Goal: Entertainment & Leisure: Consume media (video, audio)

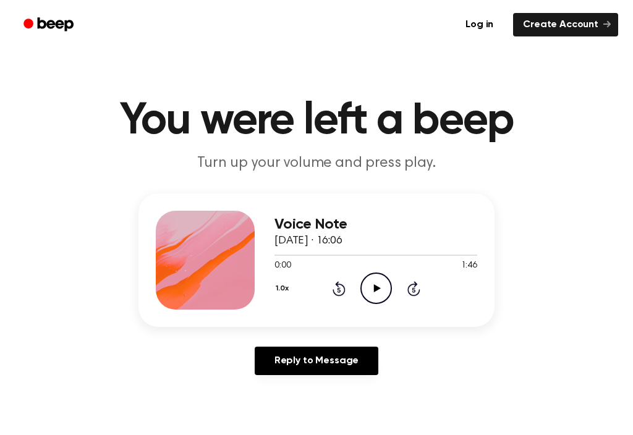
click at [376, 283] on icon "Play Audio" at bounding box center [376, 289] width 32 height 32
click at [377, 288] on icon "Pause Audio" at bounding box center [376, 289] width 32 height 32
click at [377, 284] on icon "Play Audio" at bounding box center [376, 289] width 32 height 32
click at [370, 284] on icon "Pause Audio" at bounding box center [376, 289] width 32 height 32
click at [341, 281] on icon "Rewind 5 seconds" at bounding box center [339, 289] width 14 height 16
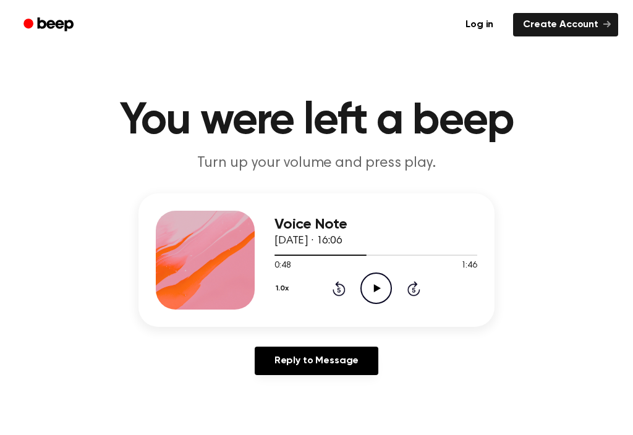
click at [375, 289] on icon at bounding box center [376, 288] width 7 height 8
click at [373, 284] on icon "Pause Audio" at bounding box center [376, 289] width 32 height 32
click at [382, 280] on icon "Play Audio" at bounding box center [376, 289] width 32 height 32
click at [338, 286] on icon at bounding box center [339, 288] width 13 height 15
click at [380, 286] on icon "Pause Audio" at bounding box center [376, 289] width 32 height 32
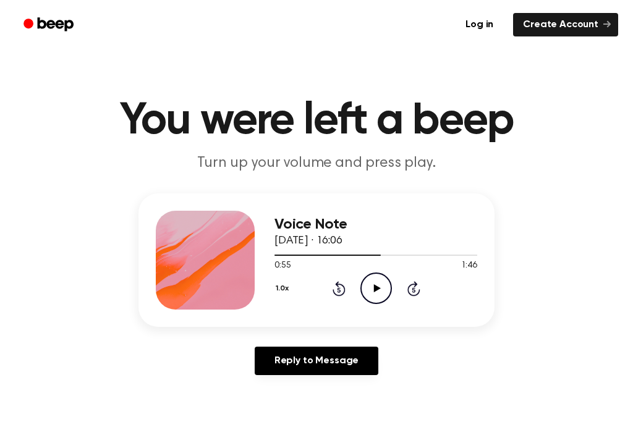
click at [378, 286] on icon "Play Audio" at bounding box center [376, 289] width 32 height 32
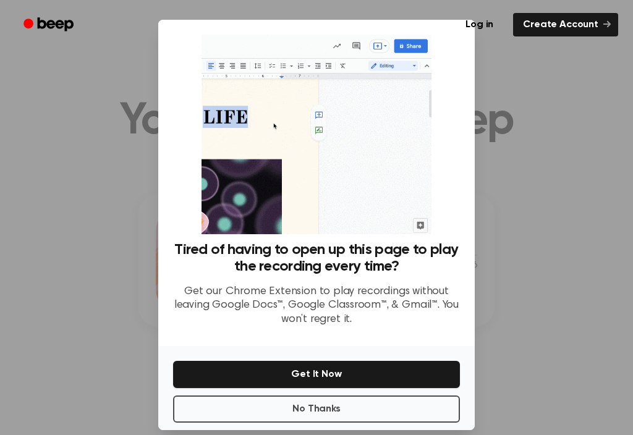
click at [387, 405] on button "No Thanks" at bounding box center [316, 409] width 287 height 27
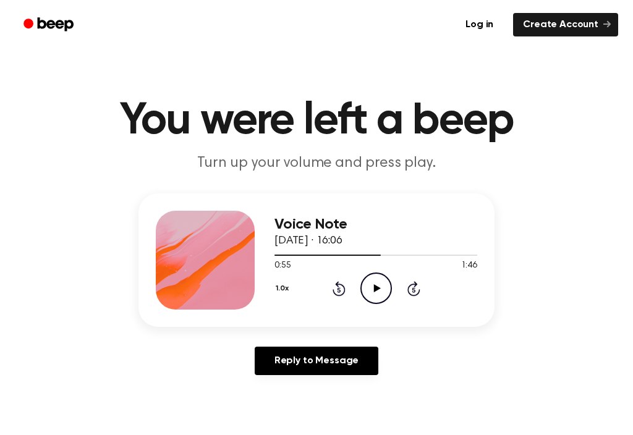
click at [383, 282] on icon "Play Audio" at bounding box center [376, 289] width 32 height 32
click at [377, 283] on icon "Pause Audio" at bounding box center [376, 289] width 32 height 32
click at [381, 281] on icon "Play Audio" at bounding box center [376, 289] width 32 height 32
click at [371, 277] on icon "Pause Audio" at bounding box center [376, 289] width 32 height 32
click at [332, 293] on icon "Rewind 5 seconds" at bounding box center [339, 289] width 14 height 16
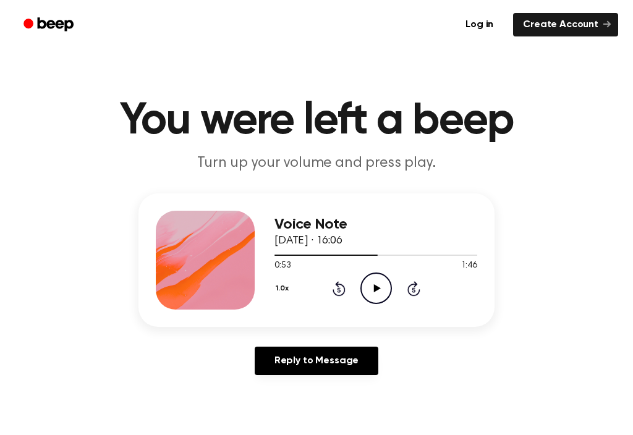
click at [370, 284] on icon "Play Audio" at bounding box center [376, 289] width 32 height 32
click at [372, 286] on icon "Pause Audio" at bounding box center [376, 289] width 32 height 32
click at [334, 289] on icon "Rewind 5 seconds" at bounding box center [339, 289] width 14 height 16
click at [378, 281] on icon "Play Audio" at bounding box center [376, 289] width 32 height 32
click at [345, 294] on icon "Rewind 5 seconds" at bounding box center [339, 289] width 14 height 16
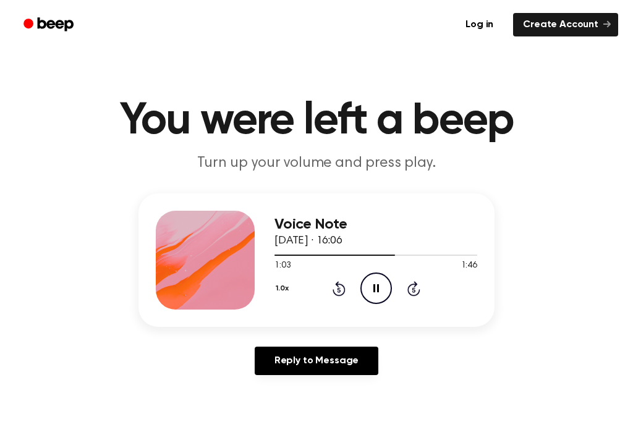
click at [373, 286] on icon "Pause Audio" at bounding box center [376, 289] width 32 height 32
click at [337, 281] on icon "Rewind 5 seconds" at bounding box center [339, 289] width 14 height 16
click at [378, 286] on icon "Play Audio" at bounding box center [376, 289] width 32 height 32
click at [380, 281] on icon "Pause Audio" at bounding box center [376, 289] width 32 height 32
click at [335, 285] on icon "Rewind 5 seconds" at bounding box center [339, 289] width 14 height 16
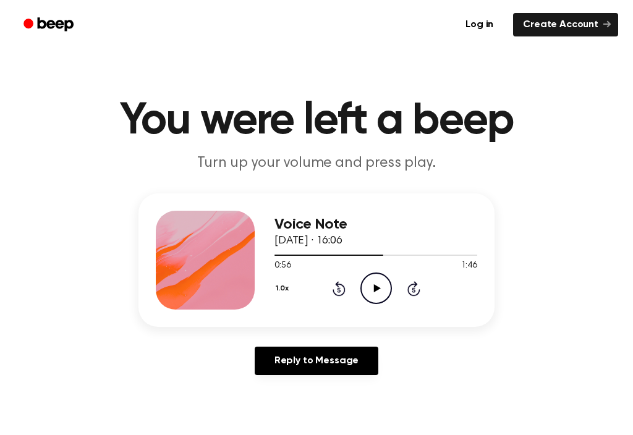
click at [380, 285] on icon "Play Audio" at bounding box center [376, 289] width 32 height 32
click at [378, 291] on icon at bounding box center [376, 288] width 6 height 8
click at [334, 284] on icon "Rewind 5 seconds" at bounding box center [339, 289] width 14 height 16
click at [388, 289] on icon "Play Audio" at bounding box center [376, 289] width 32 height 32
click at [371, 285] on icon "Pause Audio" at bounding box center [376, 289] width 32 height 32
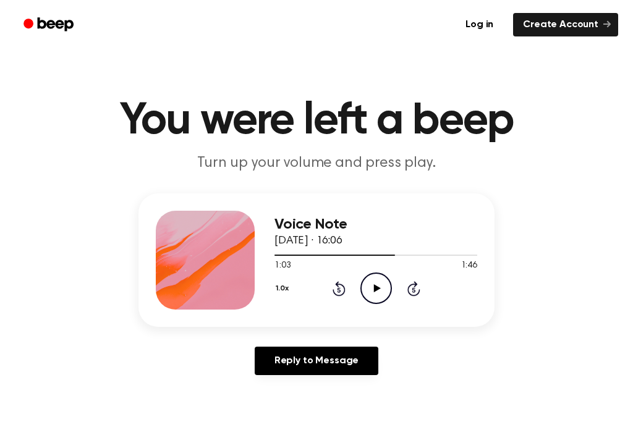
click at [370, 287] on icon "Play Audio" at bounding box center [376, 289] width 32 height 32
click at [373, 289] on icon at bounding box center [376, 288] width 6 height 8
click at [339, 289] on icon at bounding box center [338, 289] width 3 height 5
click at [389, 286] on icon "Play Audio" at bounding box center [376, 289] width 32 height 32
click at [373, 287] on icon at bounding box center [376, 288] width 6 height 8
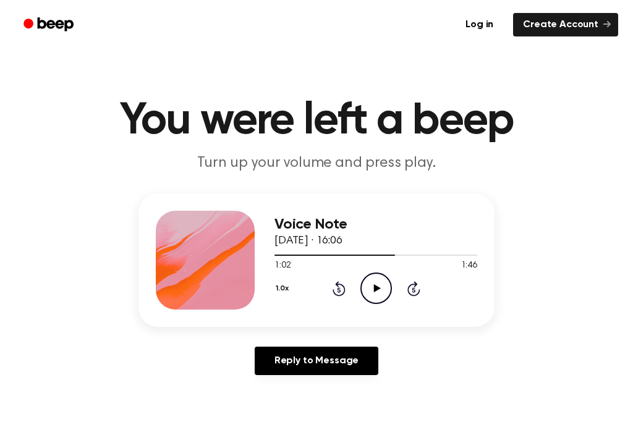
click at [365, 294] on icon "Play Audio" at bounding box center [376, 289] width 32 height 32
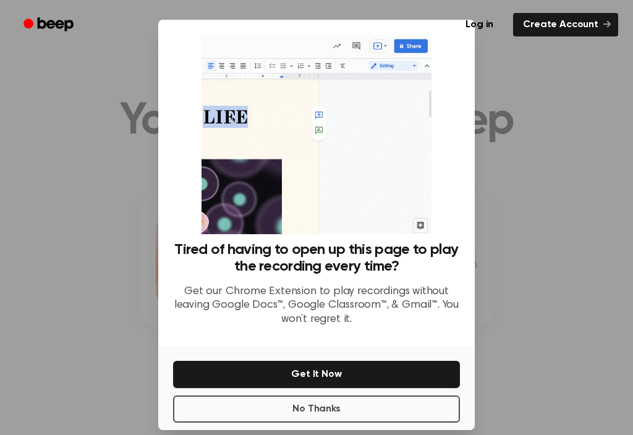
click at [360, 399] on button "No Thanks" at bounding box center [316, 409] width 287 height 27
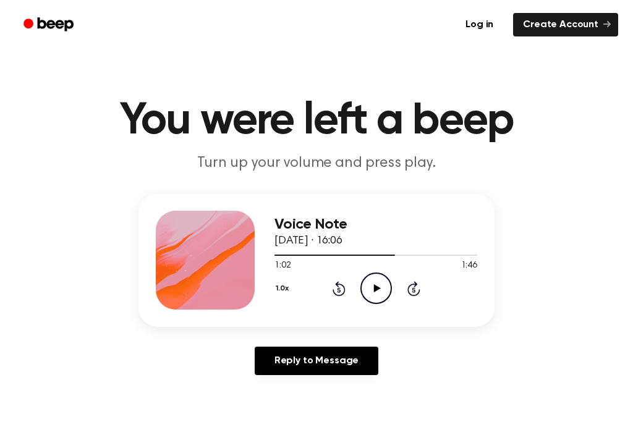
click at [375, 291] on icon at bounding box center [376, 288] width 7 height 8
click at [370, 284] on icon "Pause Audio" at bounding box center [376, 289] width 32 height 32
click at [332, 282] on icon "Rewind 5 seconds" at bounding box center [339, 289] width 14 height 16
click at [370, 286] on icon "Play Audio" at bounding box center [376, 289] width 32 height 32
click at [338, 288] on icon "Rewind 5 seconds" at bounding box center [339, 289] width 14 height 16
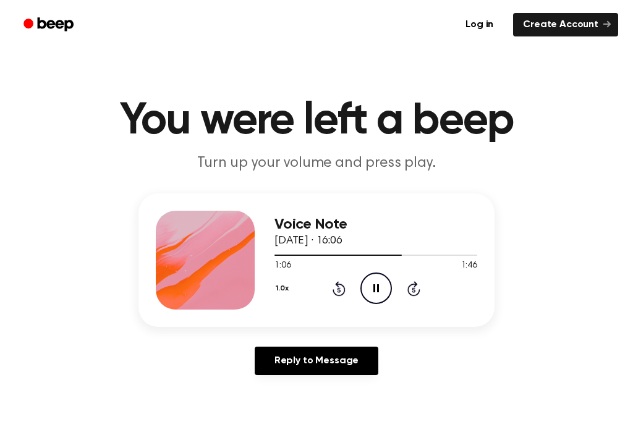
click at [372, 293] on icon "Pause Audio" at bounding box center [376, 289] width 32 height 32
click at [339, 294] on icon "Rewind 5 seconds" at bounding box center [339, 289] width 14 height 16
click at [377, 282] on icon "Play Audio" at bounding box center [376, 289] width 32 height 32
click at [373, 281] on icon "Pause Audio" at bounding box center [376, 289] width 32 height 32
click at [336, 284] on icon at bounding box center [339, 288] width 13 height 15
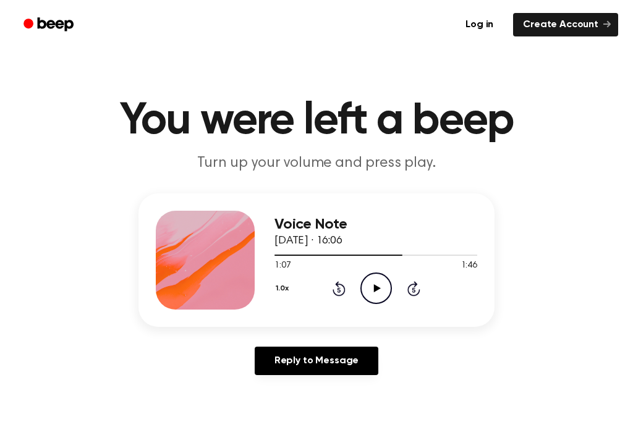
click at [377, 286] on icon "Play Audio" at bounding box center [376, 289] width 32 height 32
click at [379, 286] on icon "Pause Audio" at bounding box center [376, 289] width 32 height 32
click at [377, 286] on icon "Play Audio" at bounding box center [376, 289] width 32 height 32
click at [373, 285] on icon at bounding box center [376, 288] width 6 height 8
click at [337, 296] on icon at bounding box center [339, 288] width 13 height 15
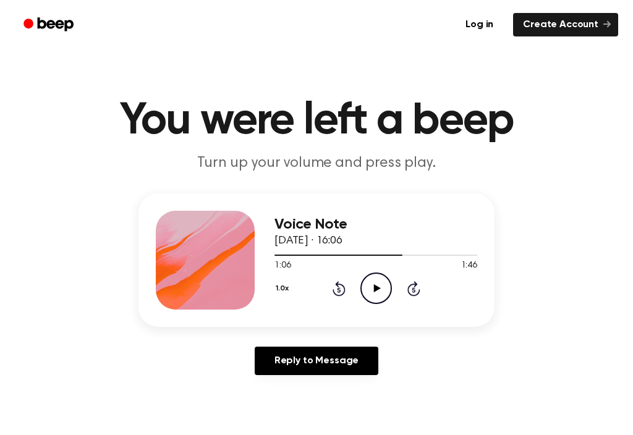
click at [377, 291] on icon "Play Audio" at bounding box center [376, 289] width 32 height 32
click at [375, 281] on icon "Pause Audio" at bounding box center [376, 289] width 32 height 32
click at [344, 281] on icon "Rewind 5 seconds" at bounding box center [339, 289] width 14 height 16
click at [380, 285] on icon "Play Audio" at bounding box center [376, 289] width 32 height 32
click at [373, 284] on icon "Pause Audio" at bounding box center [376, 289] width 32 height 32
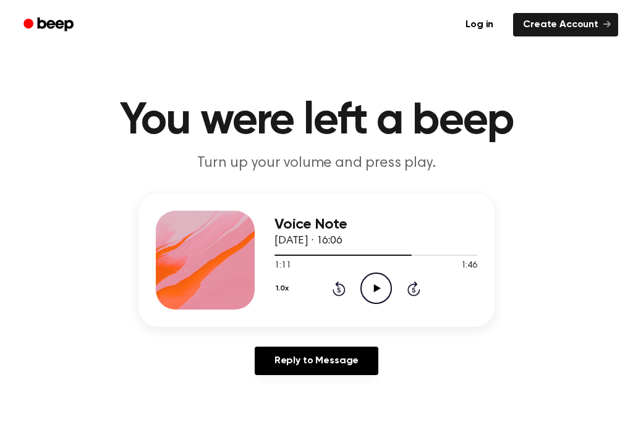
click at [375, 286] on icon at bounding box center [376, 288] width 7 height 8
click at [370, 287] on icon "Pause Audio" at bounding box center [376, 289] width 32 height 32
click at [370, 292] on icon "Play Audio" at bounding box center [376, 289] width 32 height 32
click at [370, 284] on icon "Pause Audio" at bounding box center [376, 289] width 32 height 32
click at [338, 291] on icon "Rewind 5 seconds" at bounding box center [339, 289] width 14 height 16
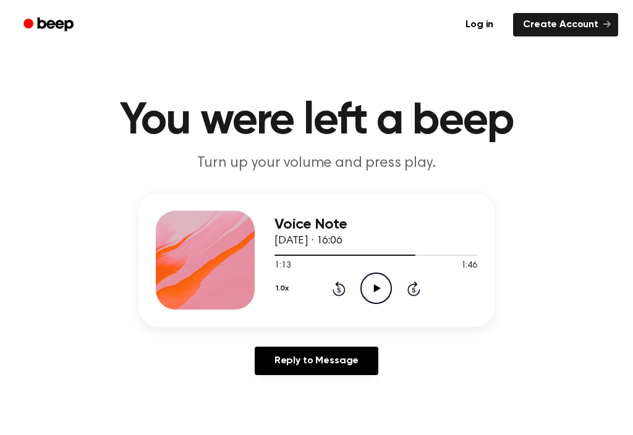
click at [372, 289] on icon "Play Audio" at bounding box center [376, 289] width 32 height 32
click at [372, 283] on icon "Pause Audio" at bounding box center [376, 289] width 32 height 32
click at [370, 283] on icon "Play Audio" at bounding box center [376, 289] width 32 height 32
click at [383, 284] on icon "Pause Audio" at bounding box center [376, 289] width 32 height 32
click at [334, 292] on icon at bounding box center [339, 288] width 13 height 15
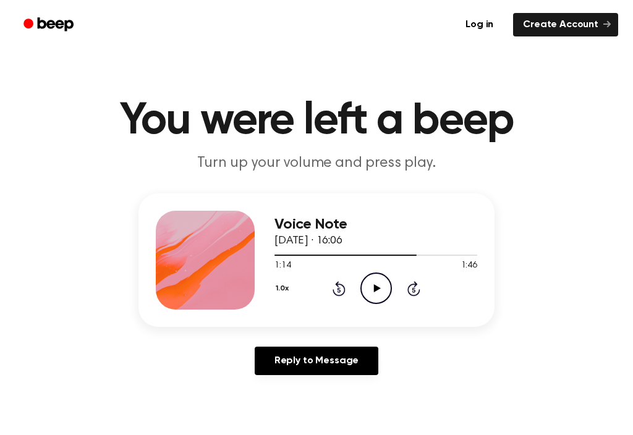
click at [383, 292] on icon "Play Audio" at bounding box center [376, 289] width 32 height 32
click at [375, 287] on icon "Pause Audio" at bounding box center [376, 289] width 32 height 32
click at [338, 291] on icon "Rewind 5 seconds" at bounding box center [339, 289] width 14 height 16
click at [372, 296] on icon "Play Audio" at bounding box center [376, 289] width 32 height 32
click at [375, 287] on icon "Pause Audio" at bounding box center [376, 289] width 32 height 32
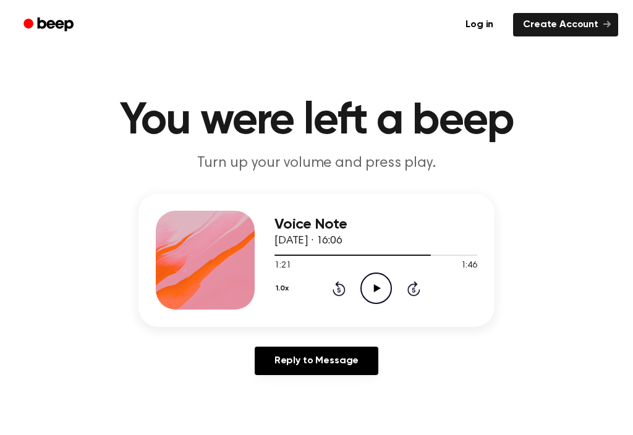
click at [376, 293] on icon "Play Audio" at bounding box center [376, 289] width 32 height 32
click at [335, 292] on icon at bounding box center [339, 288] width 13 height 15
click at [369, 291] on icon "Pause Audio" at bounding box center [376, 289] width 32 height 32
click at [333, 282] on icon "Rewind 5 seconds" at bounding box center [339, 289] width 14 height 16
click at [388, 279] on circle at bounding box center [376, 288] width 30 height 30
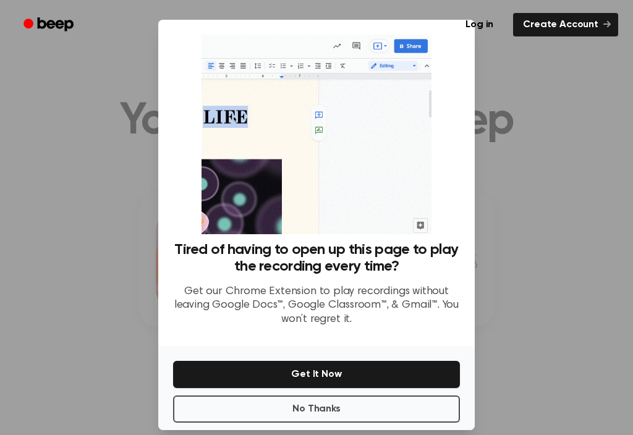
click at [386, 409] on button "No Thanks" at bounding box center [316, 409] width 287 height 27
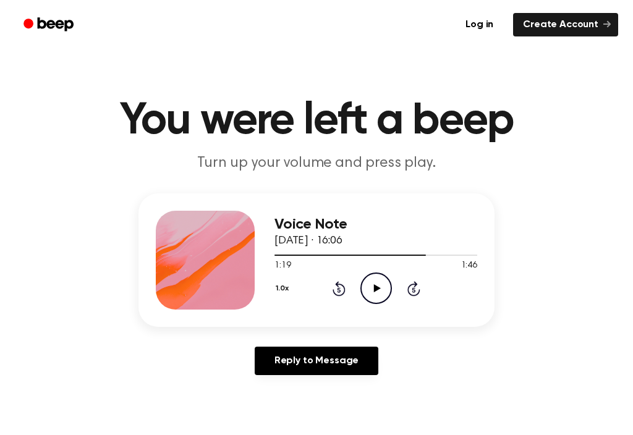
click at [370, 292] on icon "Play Audio" at bounding box center [376, 289] width 32 height 32
click at [372, 287] on icon "Pause Audio" at bounding box center [376, 289] width 32 height 32
click at [343, 284] on icon "Rewind 5 seconds" at bounding box center [339, 289] width 14 height 16
click at [390, 289] on icon "Play Audio" at bounding box center [376, 289] width 32 height 32
click at [373, 289] on icon at bounding box center [376, 288] width 6 height 8
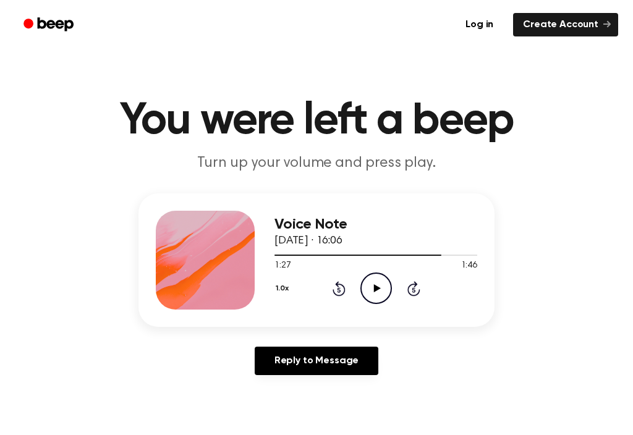
click at [340, 281] on icon "Rewind 5 seconds" at bounding box center [339, 289] width 14 height 16
click at [368, 283] on icon "Play Audio" at bounding box center [376, 289] width 32 height 32
click at [370, 284] on icon "Pause Audio" at bounding box center [376, 289] width 32 height 32
click at [342, 296] on icon at bounding box center [339, 288] width 13 height 15
click at [371, 288] on icon "Play Audio" at bounding box center [376, 289] width 32 height 32
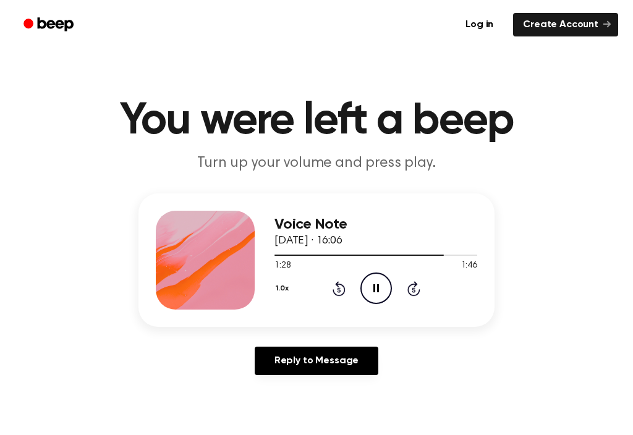
click at [375, 288] on icon "Pause Audio" at bounding box center [376, 289] width 32 height 32
click at [377, 291] on icon "Play Audio" at bounding box center [376, 289] width 32 height 32
click at [373, 286] on icon "Pause Audio" at bounding box center [376, 289] width 32 height 32
click at [342, 281] on icon "Rewind 5 seconds" at bounding box center [339, 289] width 14 height 16
click at [372, 284] on icon "Play Audio" at bounding box center [376, 289] width 32 height 32
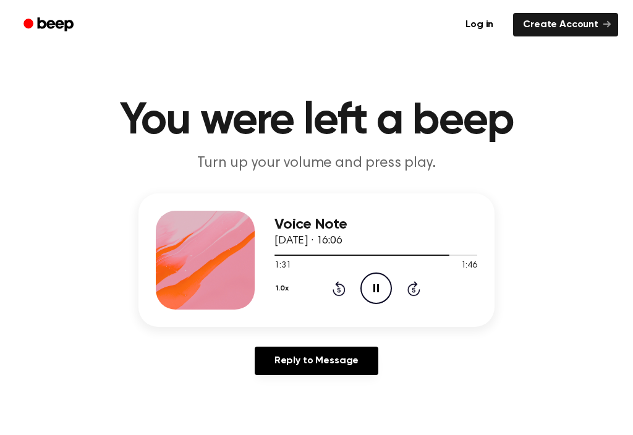
click at [365, 281] on icon "Pause Audio" at bounding box center [376, 289] width 32 height 32
click at [342, 287] on icon "Rewind 5 seconds" at bounding box center [339, 289] width 14 height 16
click at [343, 286] on icon at bounding box center [339, 288] width 13 height 15
click at [379, 288] on icon at bounding box center [376, 288] width 7 height 8
click at [373, 288] on icon at bounding box center [376, 288] width 6 height 8
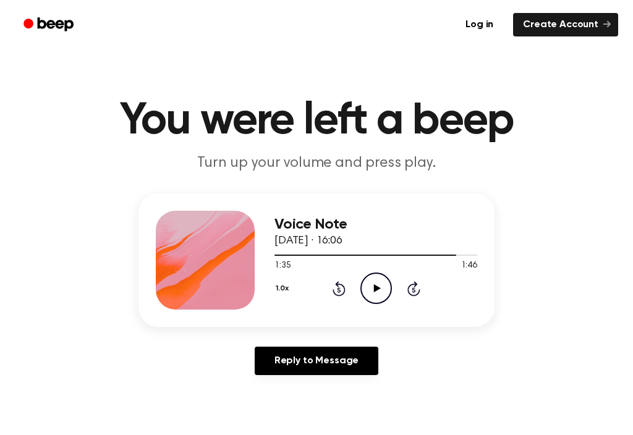
click at [338, 286] on icon at bounding box center [339, 288] width 13 height 15
click at [343, 289] on icon "Rewind 5 seconds" at bounding box center [339, 289] width 14 height 16
click at [375, 284] on icon "Play Audio" at bounding box center [376, 289] width 32 height 32
click at [385, 318] on div "Voice Note [DATE] · 16:06 1:25 1:46 Your browser does not support the [object O…" at bounding box center [316, 261] width 356 height 134
click at [375, 285] on icon at bounding box center [376, 288] width 6 height 8
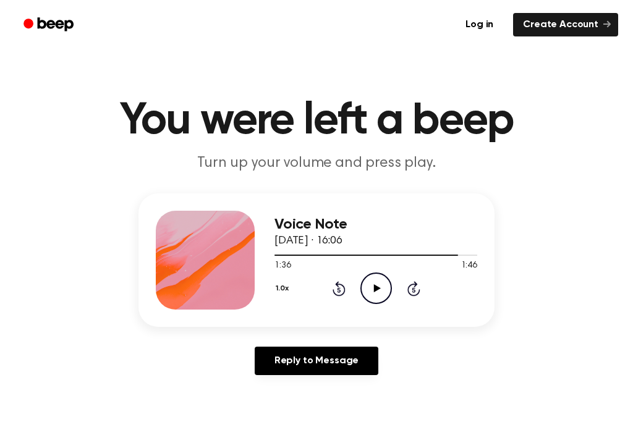
click at [373, 282] on icon "Play Audio" at bounding box center [376, 289] width 32 height 32
